Goal: Feedback & Contribution: Submit feedback/report problem

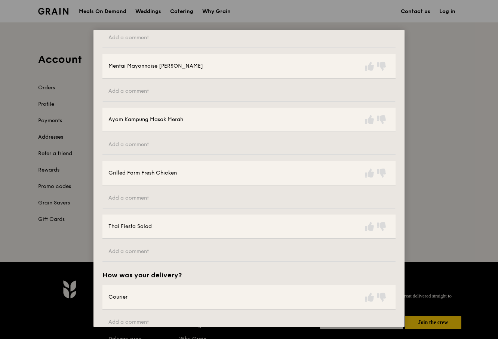
scroll to position [417, 0]
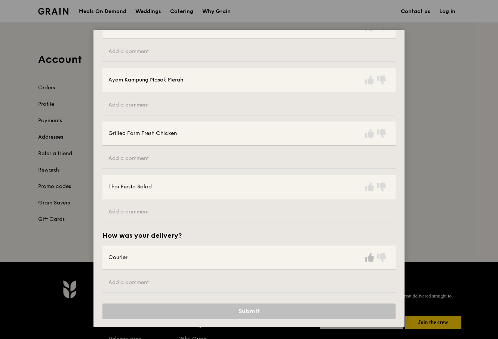
click at [365, 258] on icon at bounding box center [369, 257] width 9 height 9
click at [367, 183] on icon at bounding box center [369, 187] width 9 height 9
click at [368, 134] on icon at bounding box center [369, 133] width 9 height 9
click at [370, 78] on icon at bounding box center [369, 80] width 9 height 9
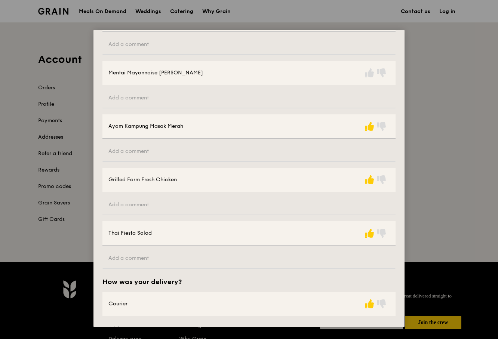
scroll to position [343, 0]
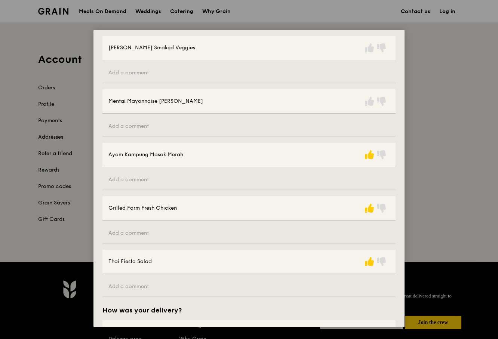
click at [373, 99] on div at bounding box center [377, 101] width 26 height 12
click at [371, 99] on icon at bounding box center [369, 101] width 9 height 9
click at [370, 53] on div "[PERSON_NAME] Smoked Veggies" at bounding box center [248, 48] width 293 height 24
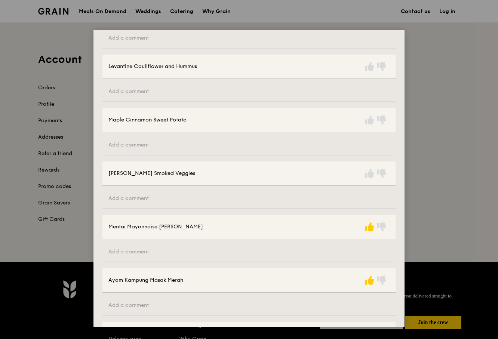
scroll to position [193, 0]
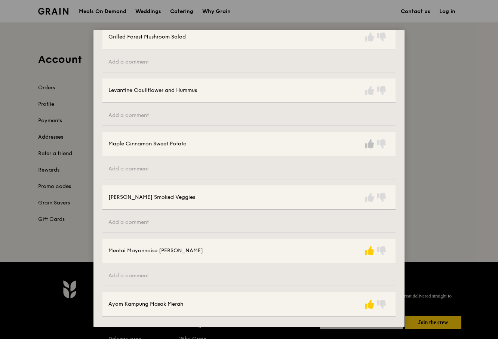
click at [366, 145] on icon at bounding box center [369, 144] width 9 height 9
click at [367, 196] on icon at bounding box center [369, 197] width 9 height 9
click at [368, 94] on icon at bounding box center [369, 90] width 9 height 9
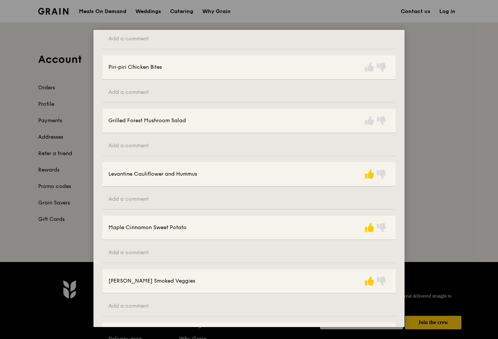
scroll to position [81, 0]
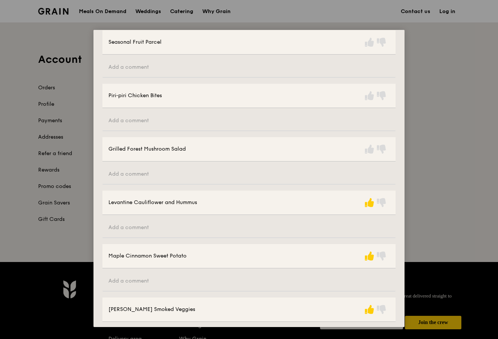
click at [369, 148] on icon at bounding box center [369, 149] width 9 height 9
drag, startPoint x: 370, startPoint y: 98, endPoint x: 370, endPoint y: 60, distance: 37.4
click at [370, 95] on icon at bounding box center [369, 95] width 9 height 9
click at [370, 43] on icon at bounding box center [369, 42] width 9 height 9
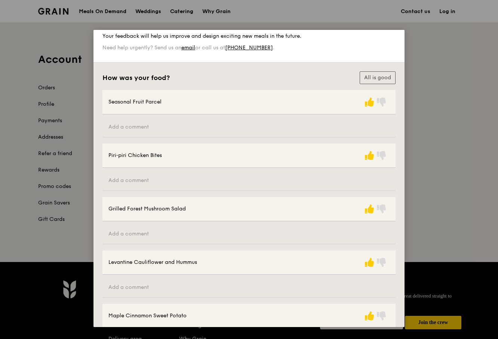
scroll to position [0, 0]
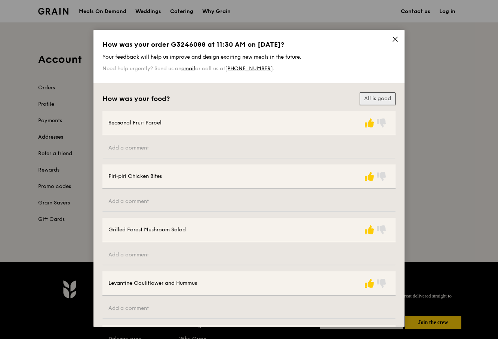
click at [373, 95] on button "All is good" at bounding box center [378, 98] width 36 height 13
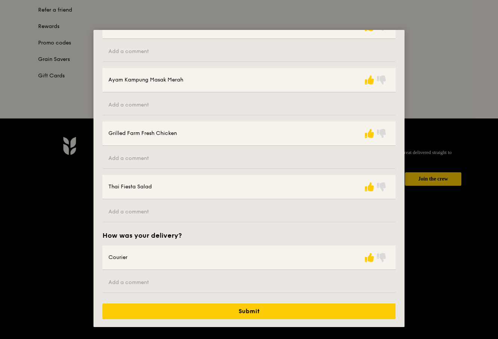
scroll to position [144, 0]
click at [313, 301] on div "Submit" at bounding box center [249, 314] width 311 height 31
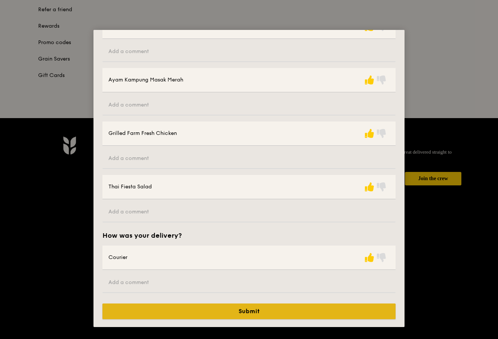
click at [311, 304] on button "Submit" at bounding box center [248, 312] width 293 height 16
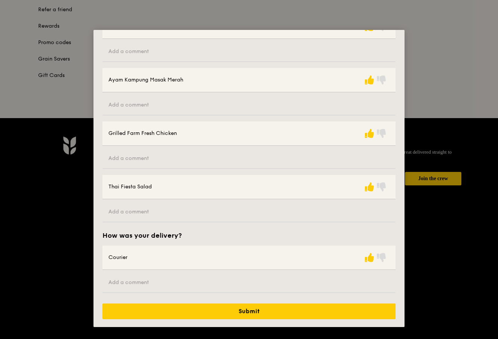
scroll to position [0, 0]
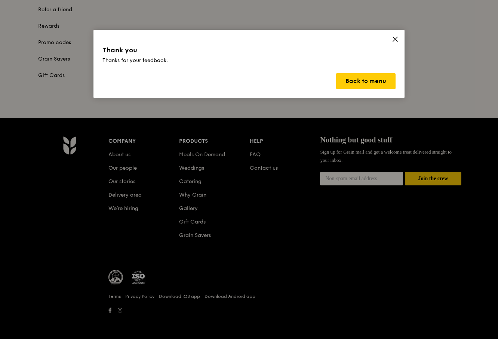
click at [399, 39] on div "Thank you Thanks for your feedback. Back to menu" at bounding box center [249, 64] width 311 height 68
click at [395, 37] on icon at bounding box center [395, 39] width 7 height 7
